Goal: Understand process/instructions

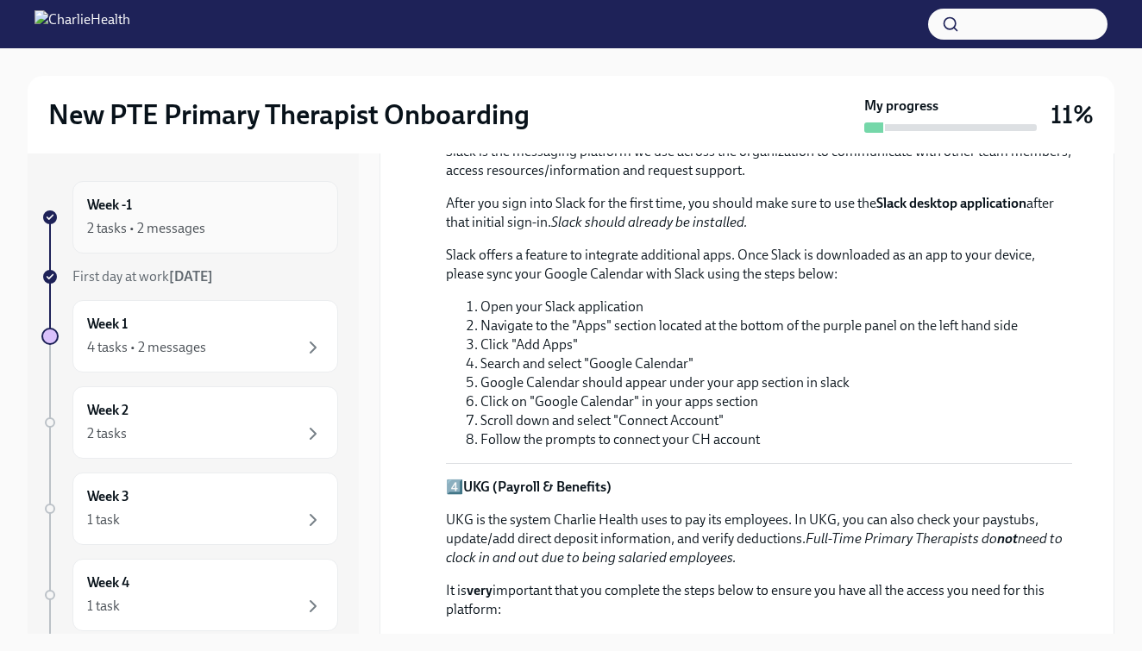
click at [172, 206] on div "Week -1 2 tasks • 2 messages" at bounding box center [205, 217] width 236 height 43
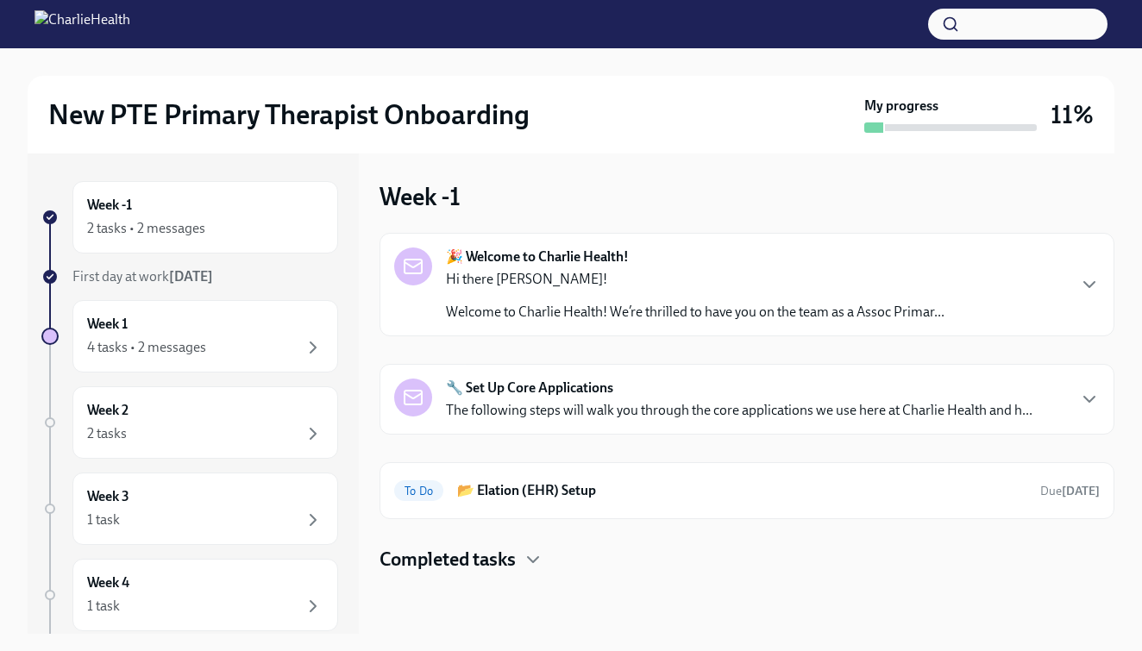
click at [130, 28] on img at bounding box center [82, 24] width 96 height 28
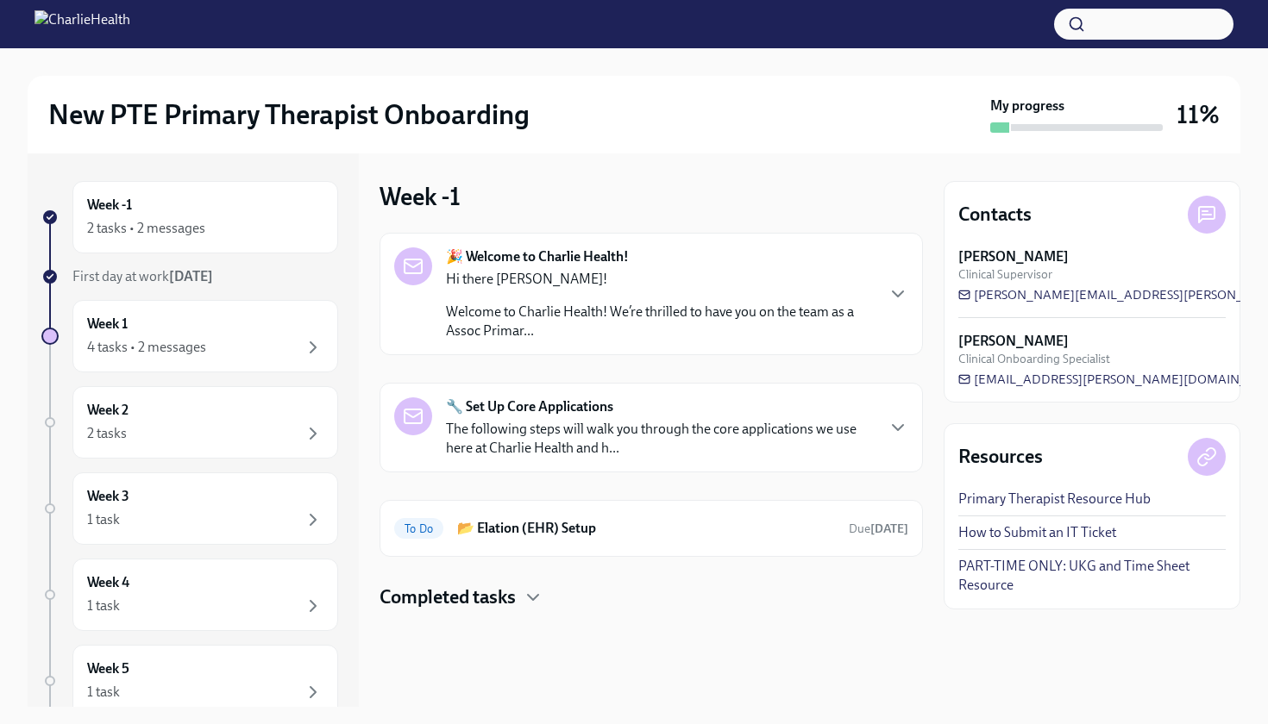
click at [1042, 568] on link "PART-TIME ONLY: UKG and Time Sheet Resource" at bounding box center [1091, 576] width 267 height 38
click at [601, 297] on div "Hi there [PERSON_NAME]! Welcome to Charlie Health! We’re thrilled to have you o…" at bounding box center [660, 305] width 428 height 71
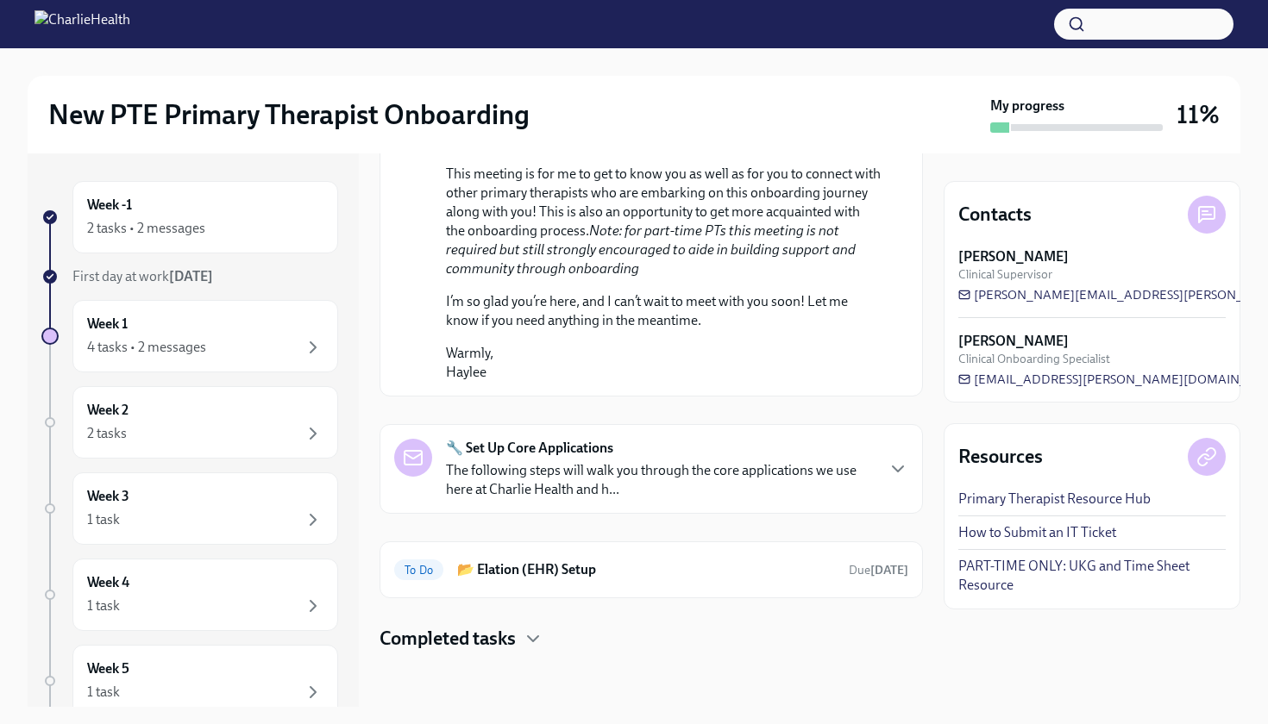
scroll to position [1028, 0]
click at [658, 464] on p "The following steps will walk you through the core applications we use here at …" at bounding box center [660, 480] width 428 height 38
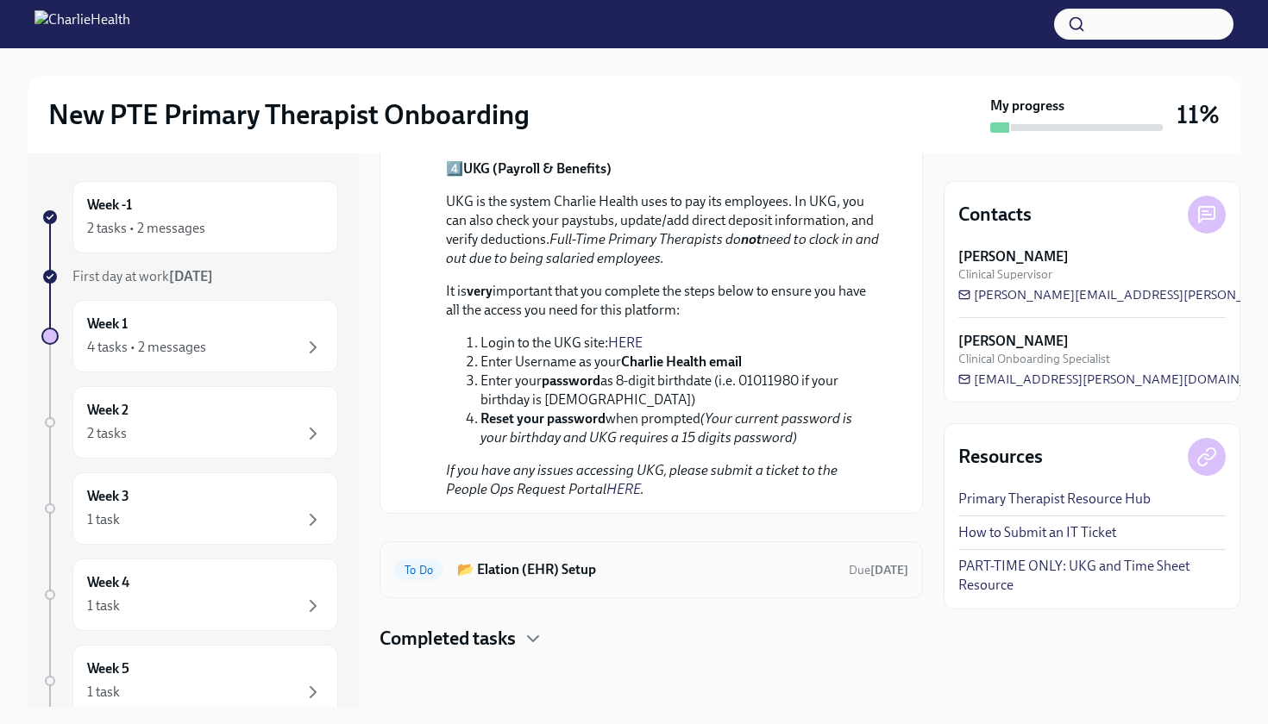
scroll to position [2294, 0]
click at [529, 634] on icon "button" at bounding box center [533, 639] width 21 height 21
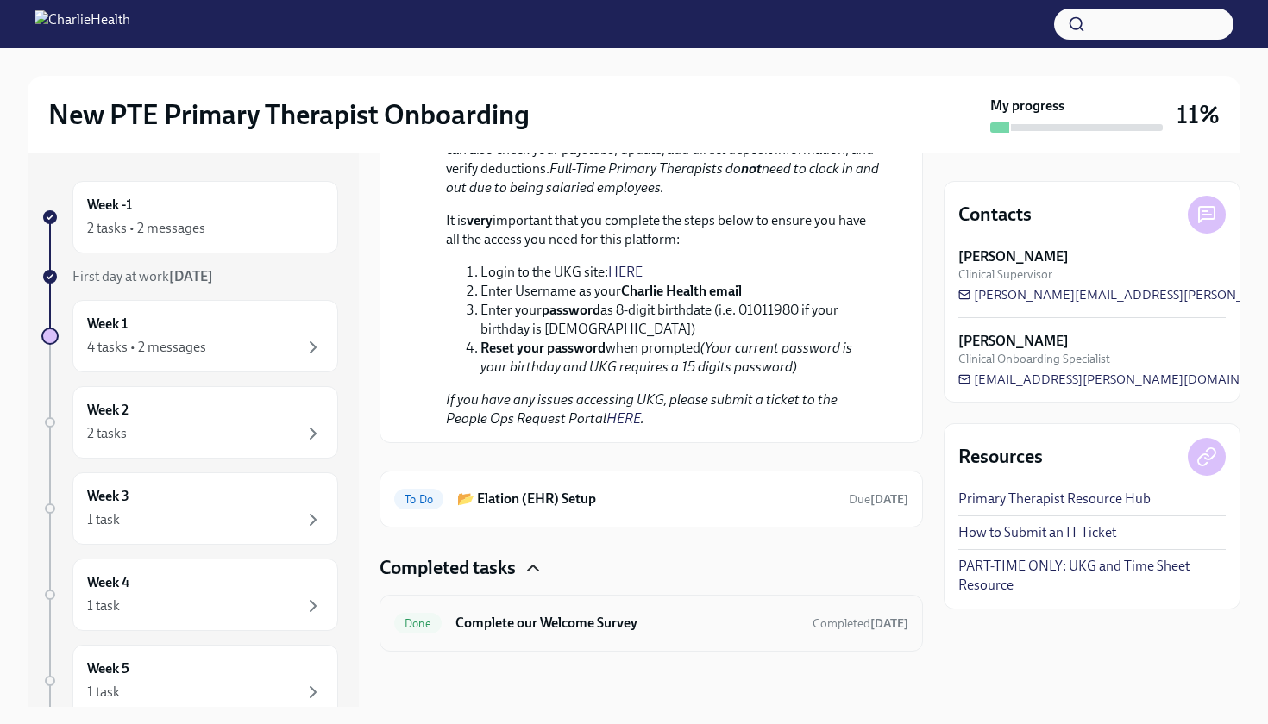
scroll to position [2364, 0]
click at [534, 633] on h6 "Complete our Welcome Survey" at bounding box center [626, 623] width 343 height 19
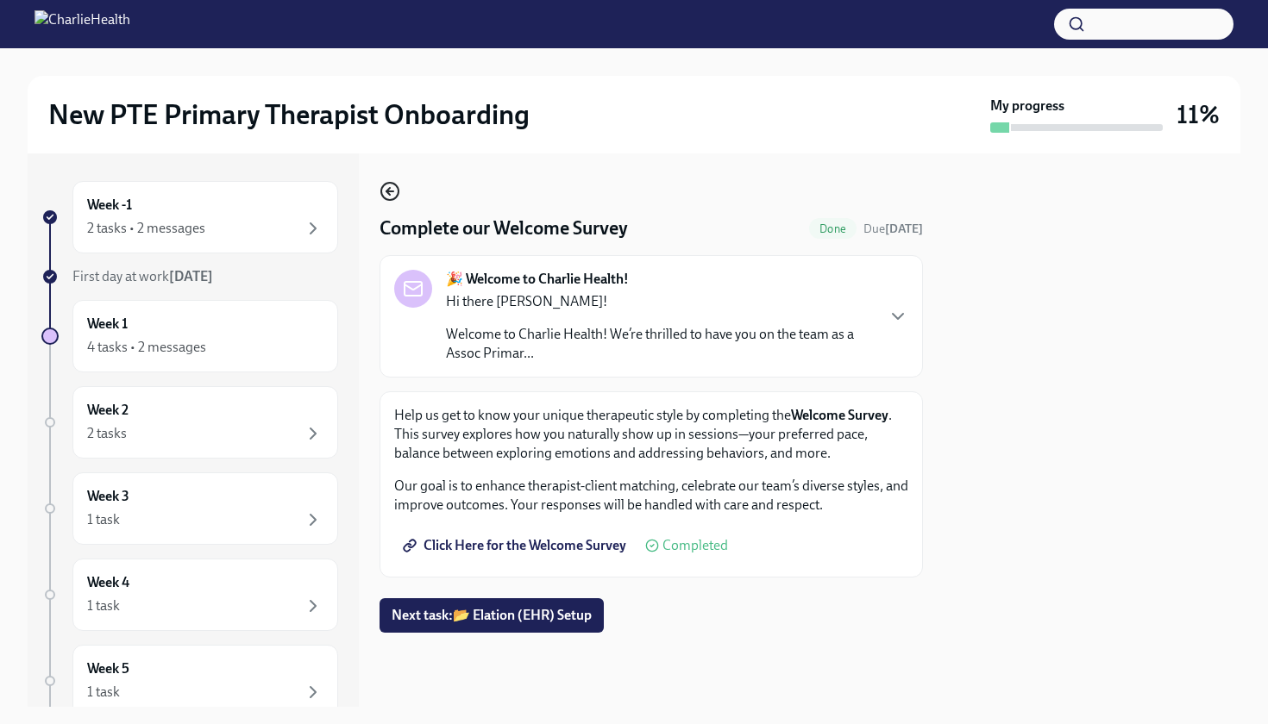
click at [394, 197] on icon "button" at bounding box center [389, 191] width 21 height 21
